Goal: Task Accomplishment & Management: Manage account settings

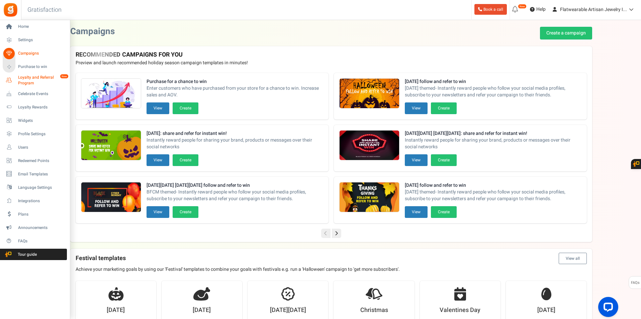
click at [27, 78] on span "Loyalty and Referral Program" at bounding box center [42, 80] width 49 height 11
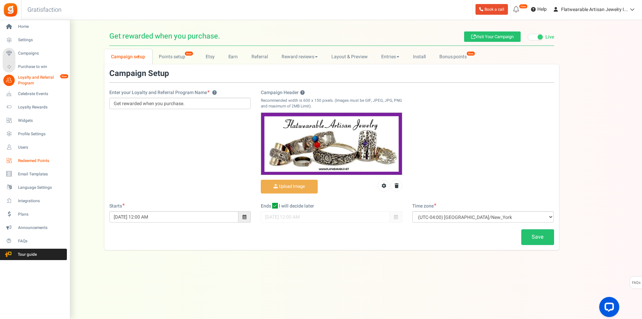
click at [49, 159] on span "Redeemed Points" at bounding box center [41, 161] width 47 height 6
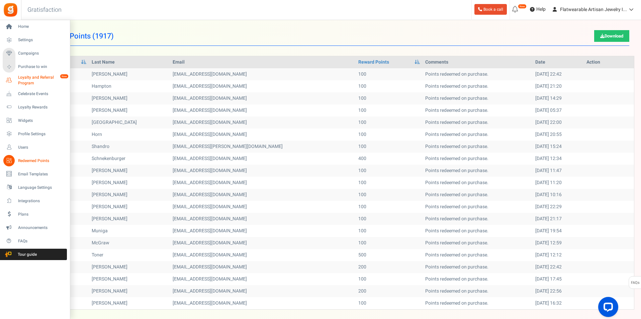
click at [36, 79] on span "Loyalty and Referral Program" at bounding box center [42, 80] width 49 height 11
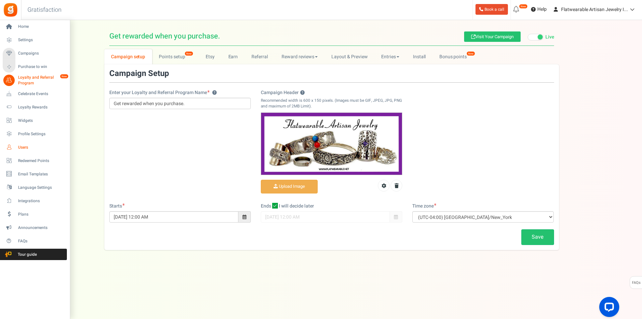
click at [37, 149] on span "Users" at bounding box center [41, 147] width 47 height 6
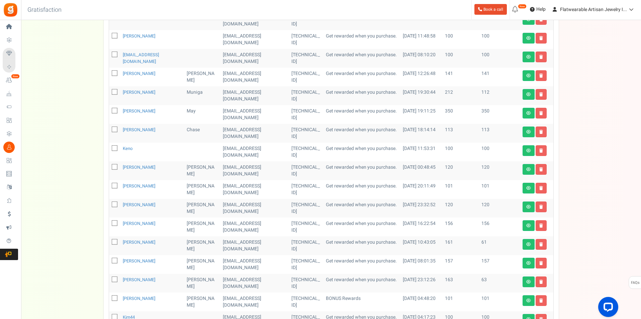
scroll to position [280, 0]
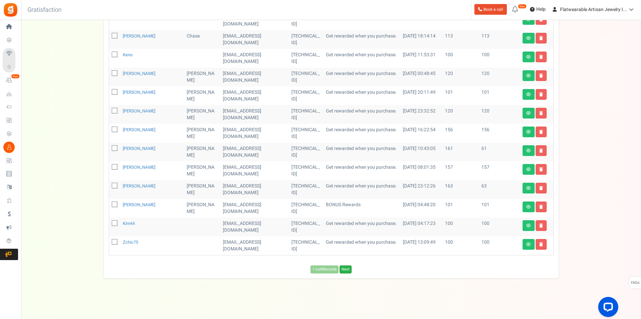
click at [348, 269] on link "Next" at bounding box center [345, 269] width 12 height 8
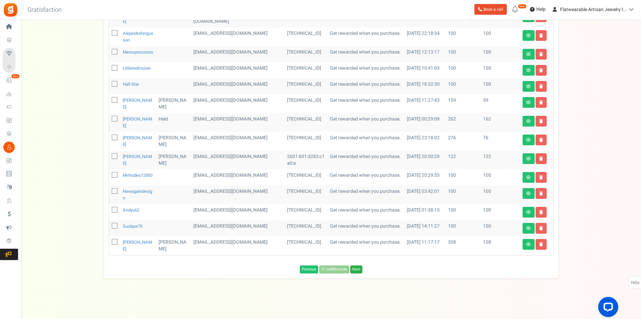
click at [356, 270] on link "Next" at bounding box center [356, 269] width 12 height 8
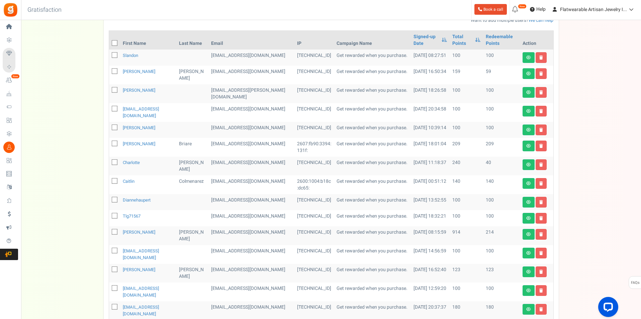
scroll to position [89, 0]
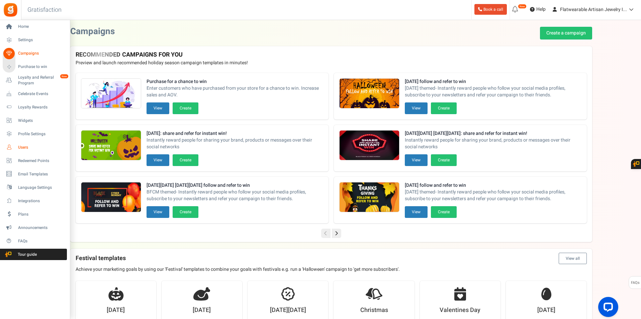
click at [36, 149] on span "Users" at bounding box center [41, 147] width 47 height 6
click at [29, 162] on span "Redeemed Points" at bounding box center [41, 161] width 47 height 6
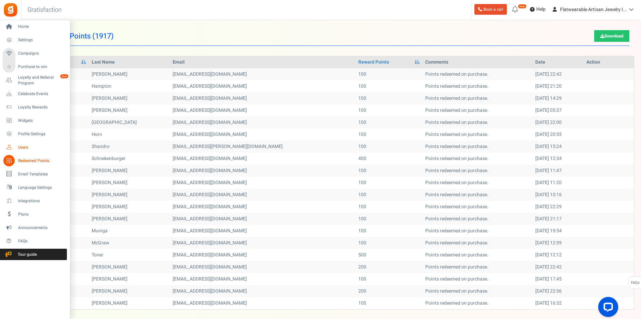
click at [36, 149] on span "Users" at bounding box center [41, 147] width 47 height 6
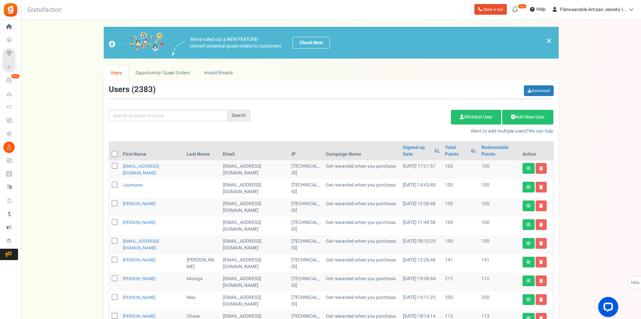
scroll to position [280, 0]
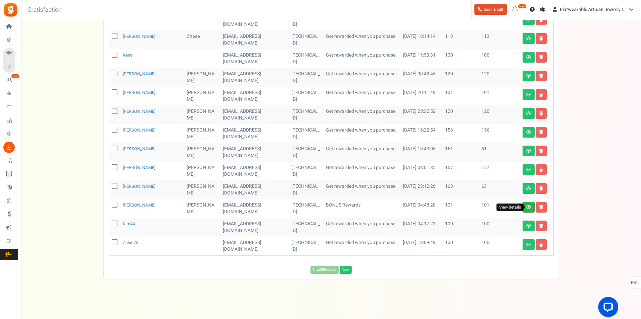
click at [529, 209] on icon at bounding box center [528, 207] width 5 height 4
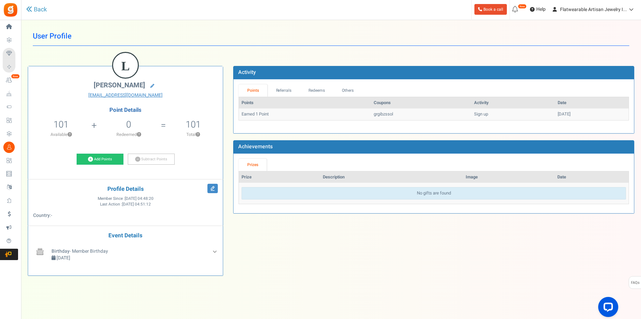
click at [111, 140] on li "0 Redeemed ?" at bounding box center [128, 130] width 69 height 28
copy p "Redeemed"
click at [31, 3] on div "Back" at bounding box center [138, 9] width 224 height 19
click at [34, 7] on link "Back" at bounding box center [36, 9] width 21 height 9
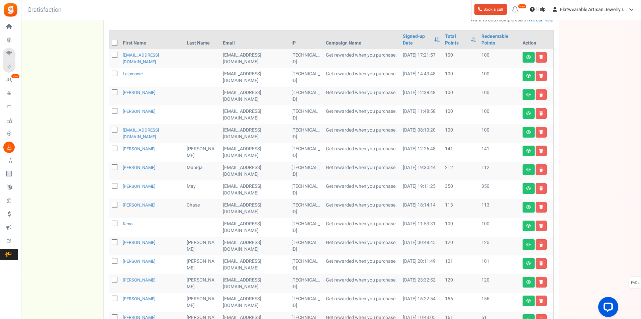
scroll to position [178, 0]
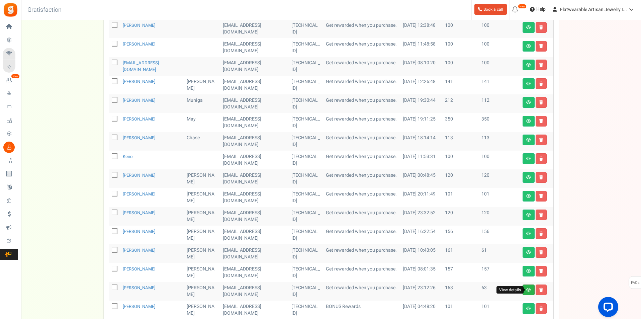
click at [527, 288] on icon at bounding box center [528, 290] width 5 height 4
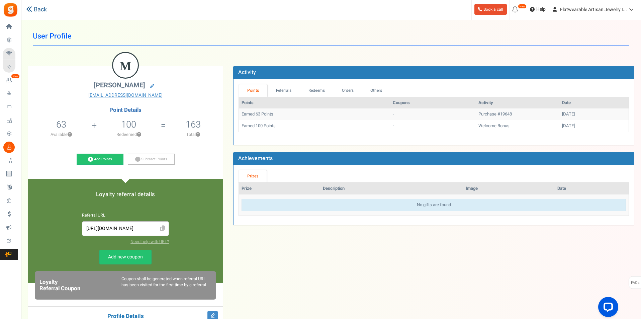
click at [32, 13] on link "Back" at bounding box center [36, 9] width 21 height 9
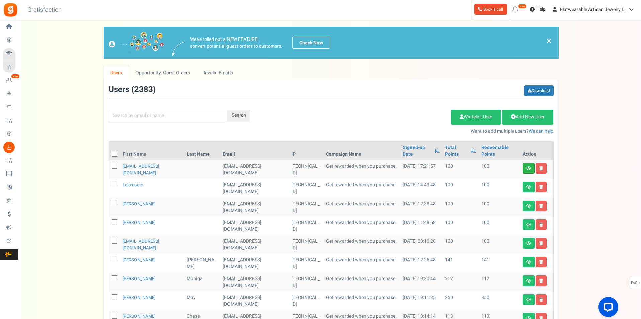
click at [527, 171] on link at bounding box center [528, 168] width 12 height 11
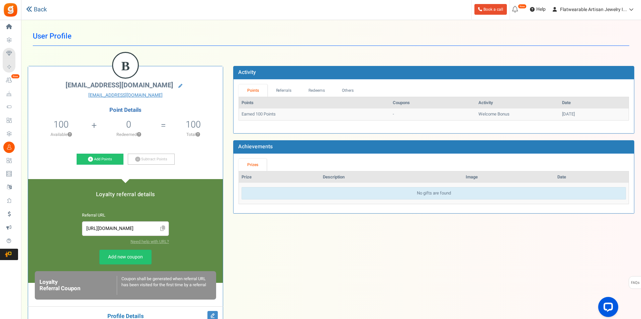
click at [40, 12] on link "Back" at bounding box center [36, 9] width 21 height 9
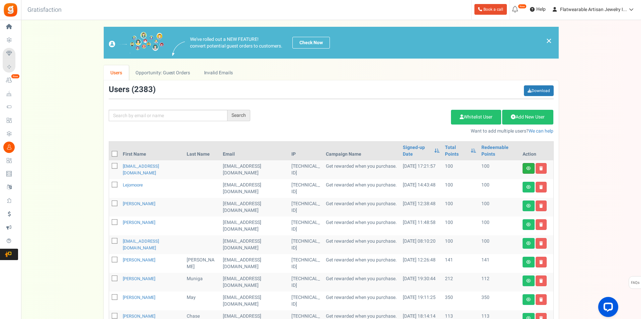
click at [523, 169] on link at bounding box center [528, 168] width 12 height 11
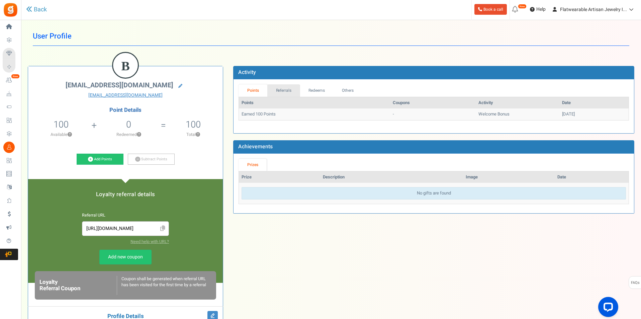
click at [278, 89] on link "Referrals" at bounding box center [283, 90] width 33 height 12
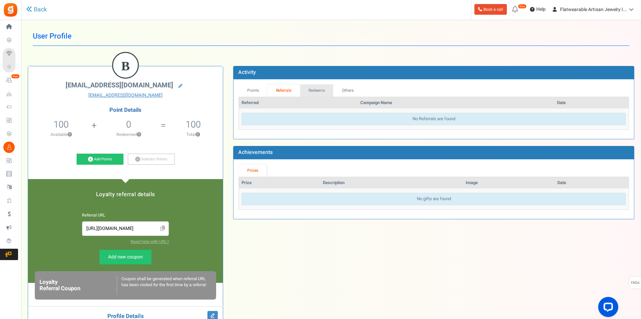
click at [311, 94] on link "Redeems" at bounding box center [316, 90] width 33 height 12
click at [344, 95] on link "Others" at bounding box center [347, 90] width 29 height 12
click at [264, 86] on link "Points" at bounding box center [252, 90] width 29 height 12
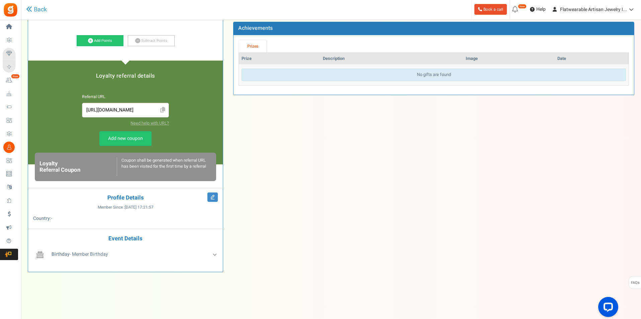
scroll to position [29, 0]
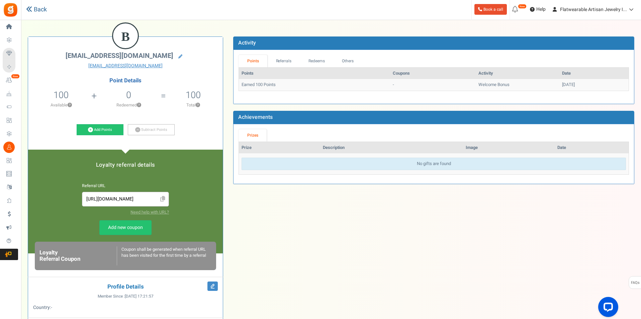
click at [31, 9] on icon at bounding box center [29, 9] width 6 height 6
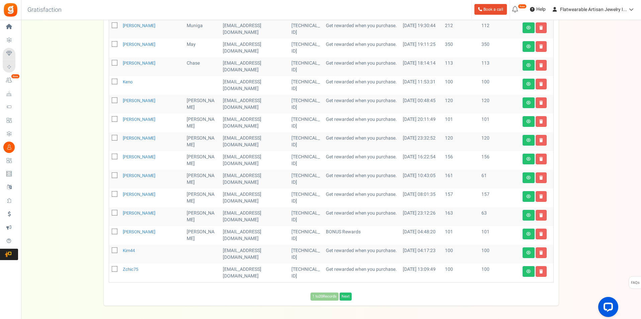
scroll to position [280, 0]
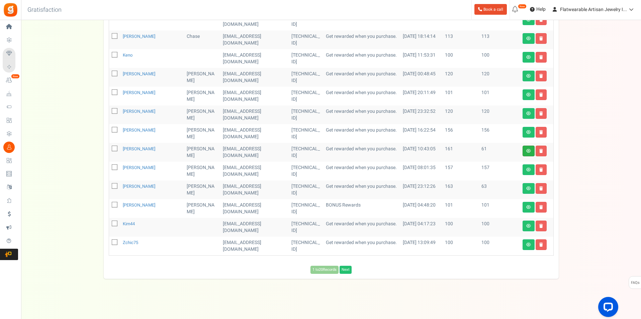
click at [527, 153] on link at bounding box center [528, 150] width 12 height 11
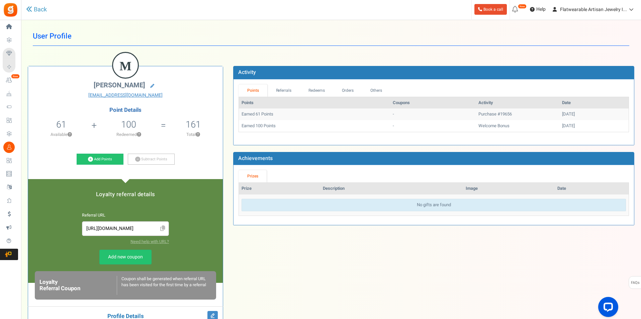
click at [377, 175] on ul "Prizes" at bounding box center [433, 176] width 390 height 12
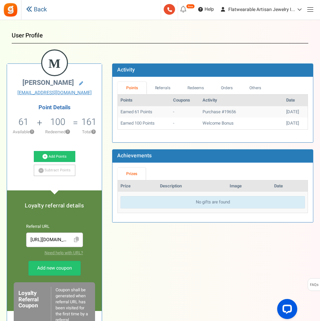
click at [38, 5] on link "Back" at bounding box center [36, 9] width 21 height 9
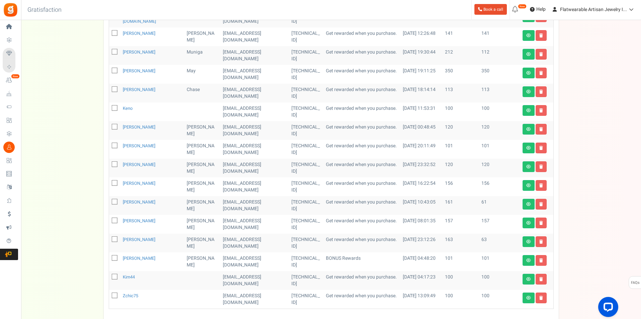
scroll to position [280, 0]
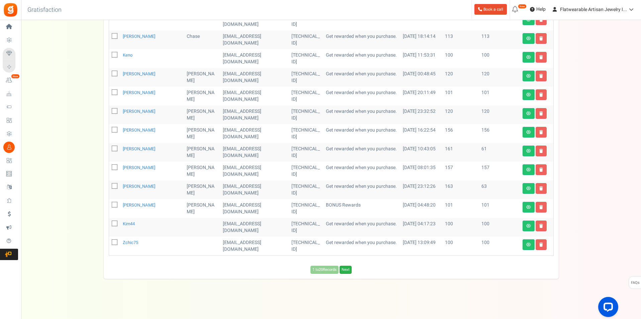
click at [346, 268] on link "Next" at bounding box center [345, 270] width 12 height 8
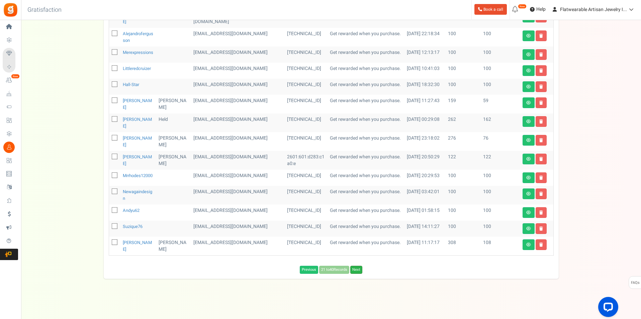
click at [360, 271] on link "Next" at bounding box center [356, 270] width 12 height 8
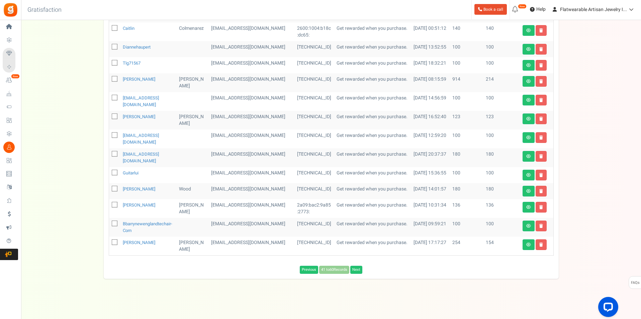
click at [240, 242] on td "[EMAIL_ADDRESS][DOMAIN_NAME]" at bounding box center [251, 245] width 86 height 19
copy tr "[EMAIL_ADDRESS][DOMAIN_NAME]"
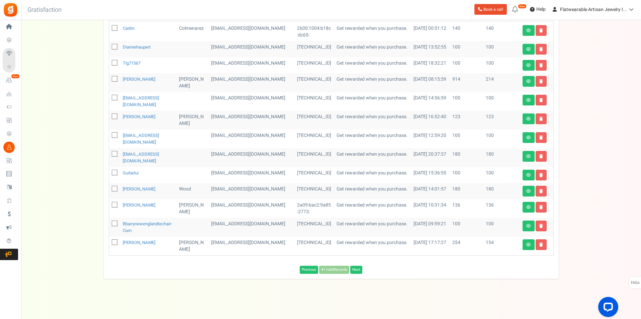
click at [449, 243] on td "254" at bounding box center [465, 245] width 33 height 19
copy td "254"
click at [527, 249] on link at bounding box center [528, 244] width 12 height 11
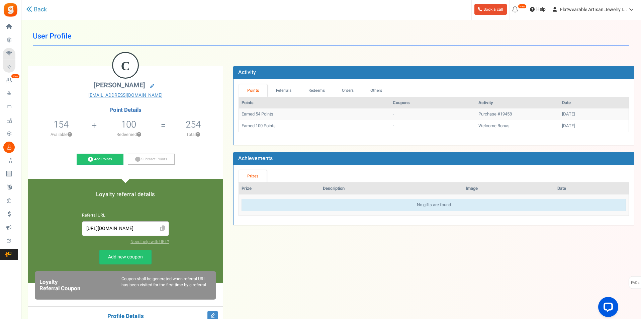
click at [259, 127] on td "Earned 100 Points" at bounding box center [314, 126] width 151 height 12
click at [289, 90] on link "Referrals" at bounding box center [283, 90] width 33 height 12
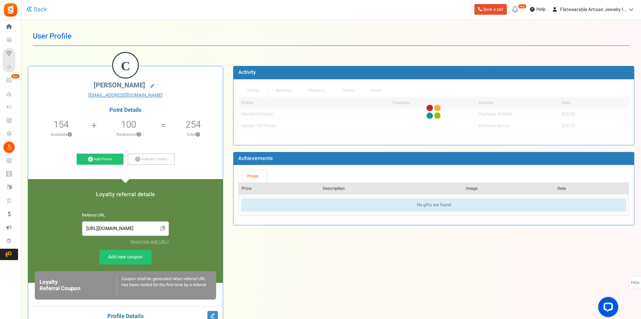
click at [309, 89] on div at bounding box center [433, 112] width 400 height 66
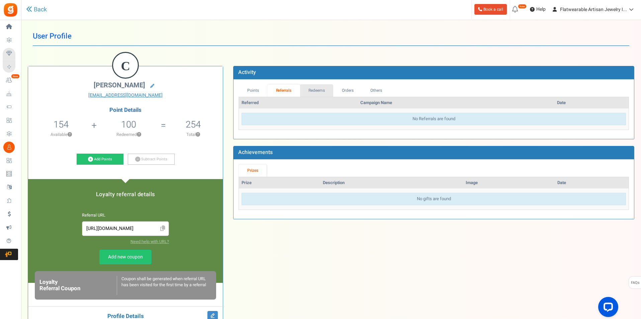
click at [329, 89] on link "Redeems" at bounding box center [316, 90] width 33 height 12
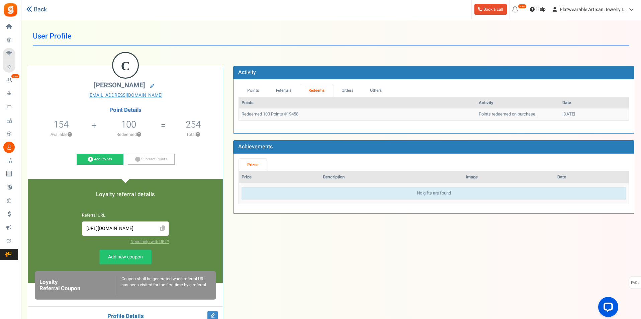
click at [37, 12] on link "Back" at bounding box center [36, 9] width 21 height 9
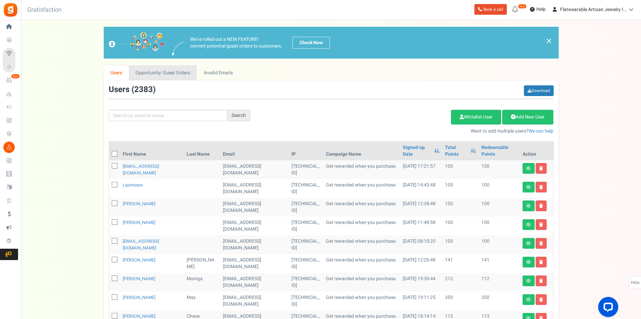
click at [136, 75] on link "Opportunity: Guest Orders" at bounding box center [163, 72] width 68 height 15
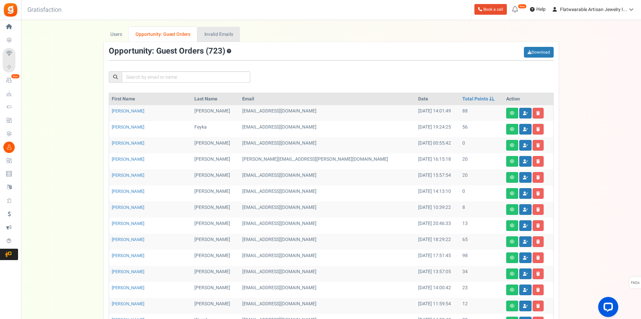
click at [210, 41] on link "Invalid Emails" at bounding box center [218, 34] width 42 height 15
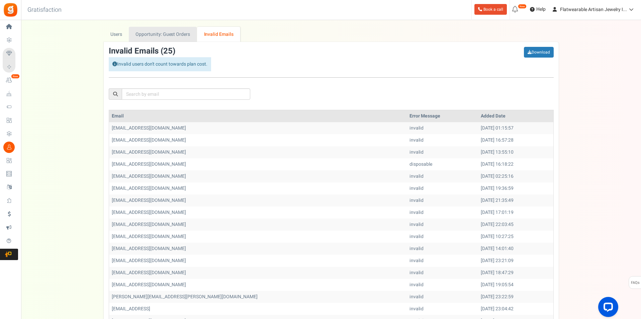
click at [178, 41] on link "Opportunity: Guest Orders" at bounding box center [163, 34] width 68 height 15
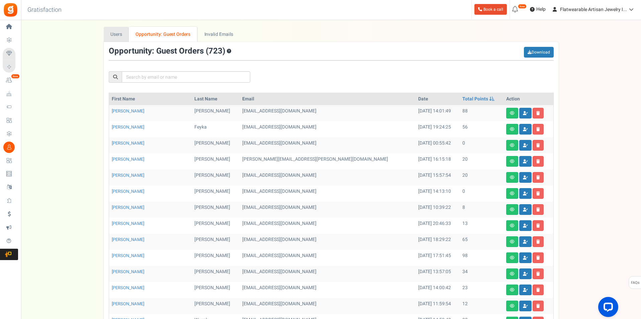
click at [123, 41] on link "Users" at bounding box center [116, 34] width 25 height 15
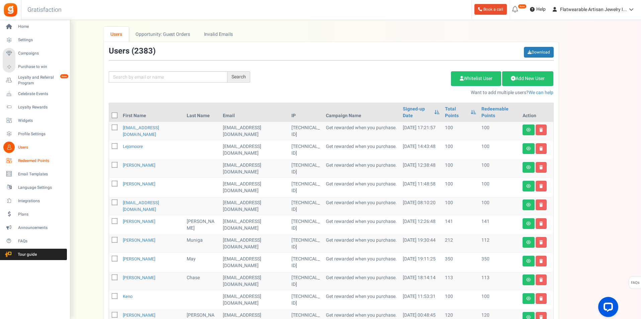
click at [37, 160] on span "Redeemed Points" at bounding box center [41, 161] width 47 height 6
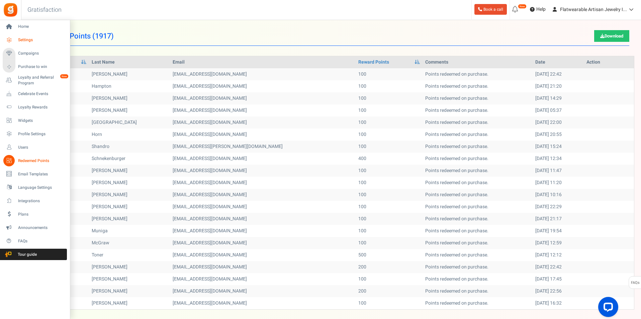
click at [35, 39] on span "Settings" at bounding box center [41, 40] width 47 height 6
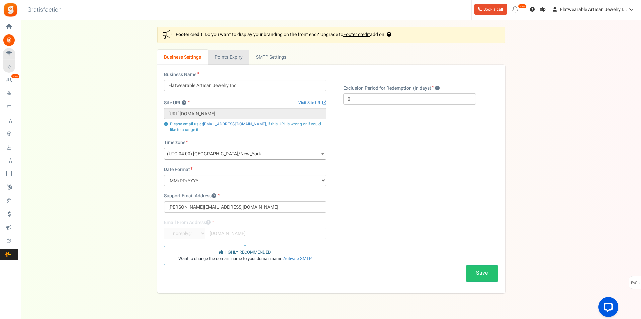
click at [223, 55] on link "Points Expiry" at bounding box center [228, 56] width 41 height 15
